Goal: Task Accomplishment & Management: Manage account settings

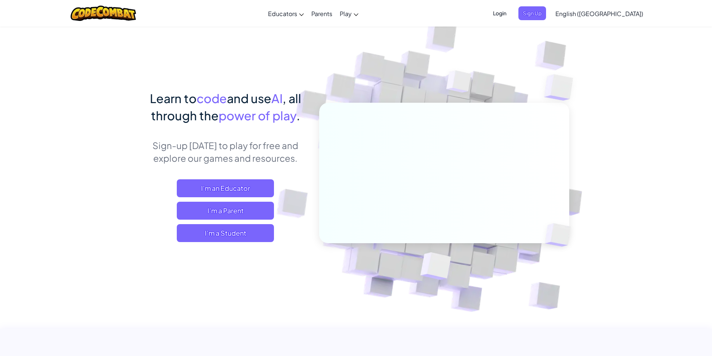
click at [341, 13] on span "English ([GEOGRAPHIC_DATA])" at bounding box center [599, 14] width 88 height 8
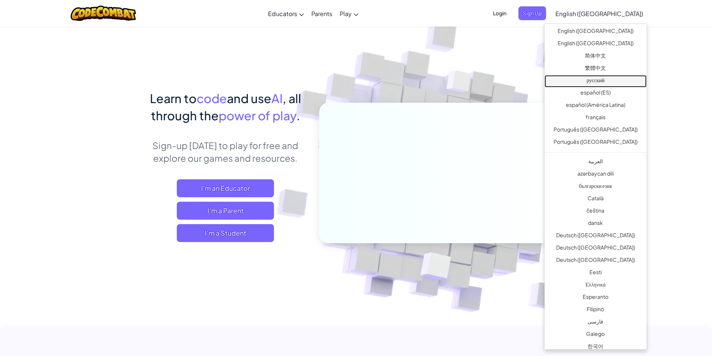
drag, startPoint x: 602, startPoint y: 82, endPoint x: 491, endPoint y: 89, distance: 111.2
click at [341, 81] on link "русский" at bounding box center [595, 81] width 102 height 12
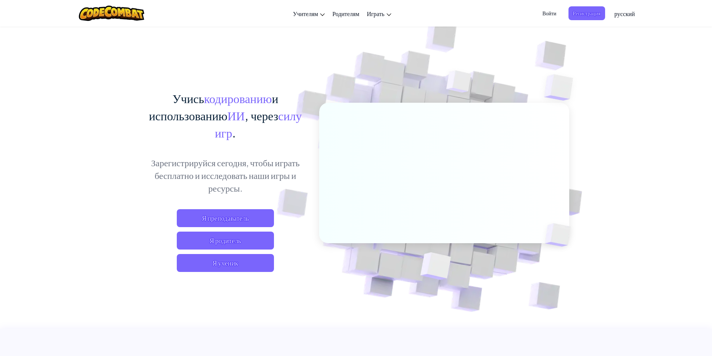
click at [341, 13] on span "Войти" at bounding box center [549, 13] width 23 height 14
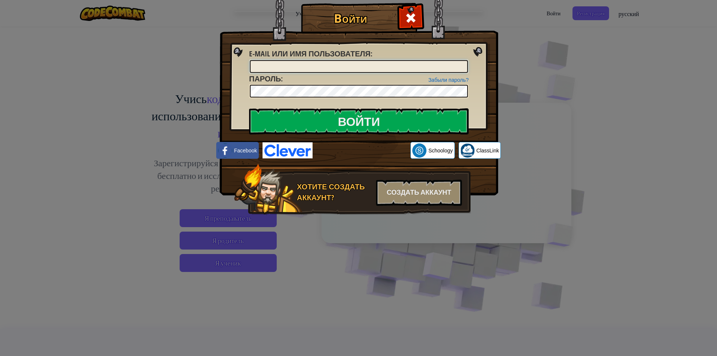
click at [341, 68] on input "E-mail или имя пользователя :" at bounding box center [359, 66] width 218 height 13
drag, startPoint x: 381, startPoint y: 60, endPoint x: 382, endPoint y: 64, distance: 4.0
click at [341, 64] on input "E-mail или имя пользователя :" at bounding box center [359, 66] width 218 height 13
type input "АймираЕ"
click at [341, 128] on input "Войти" at bounding box center [359, 121] width 220 height 26
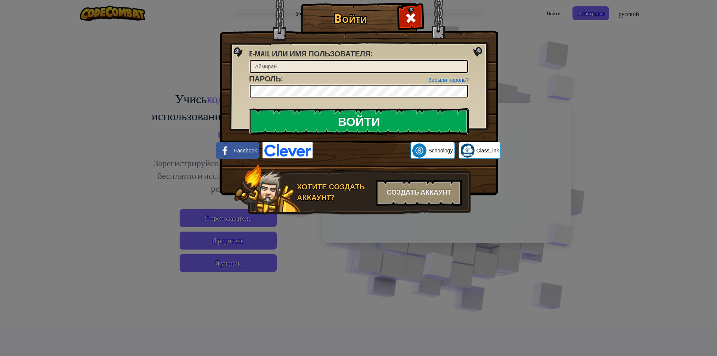
click at [335, 116] on input "Войти" at bounding box center [359, 121] width 220 height 26
